Goal: Information Seeking & Learning: Learn about a topic

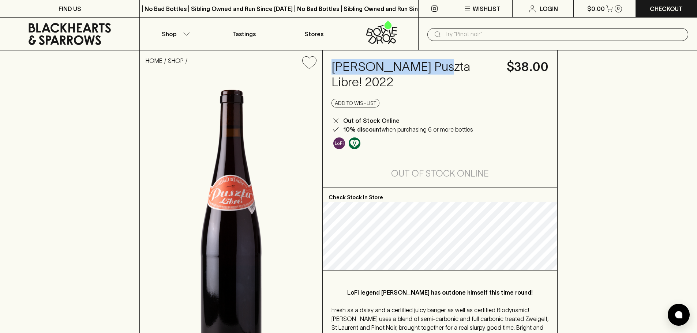
drag, startPoint x: 331, startPoint y: 68, endPoint x: 421, endPoint y: 65, distance: 90.1
click at [421, 65] on div "[PERSON_NAME] Puszta Libre! 2022 $38.00 Add to wishlist Out of Stock Online 10%…" at bounding box center [440, 104] width 235 height 109
copy h4 "[PERSON_NAME]"
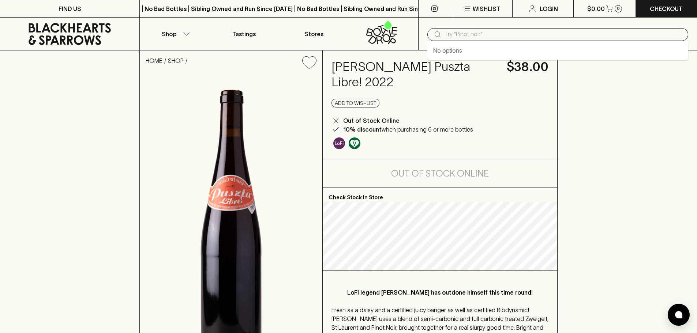
paste input "[PERSON_NAME]"
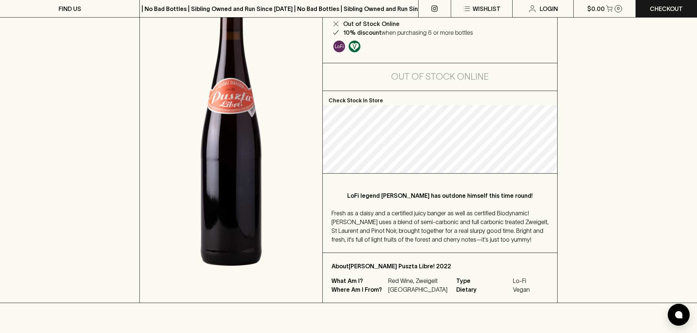
scroll to position [110, 0]
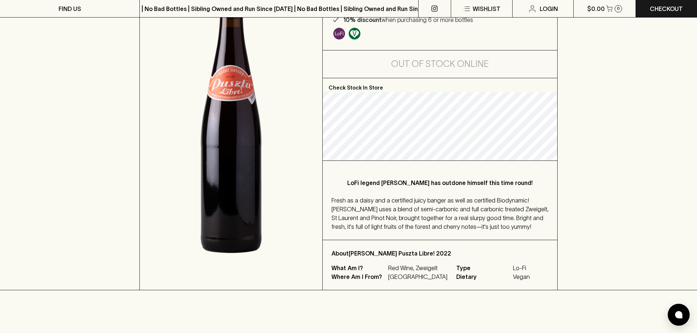
type input "[PERSON_NAME]"
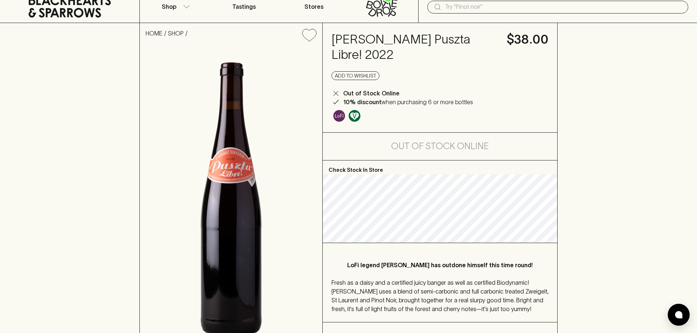
scroll to position [73, 0]
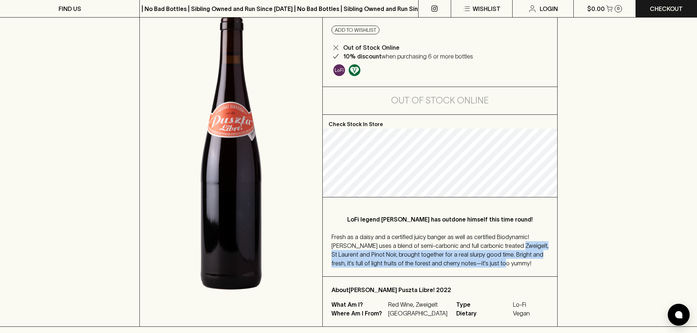
drag, startPoint x: 495, startPoint y: 247, endPoint x: 499, endPoint y: 265, distance: 18.5
click at [499, 265] on div "Fresh as a daisy and a certified juicy banger as well as certified Biodynamic! …" at bounding box center [439, 250] width 217 height 35
